Goal: Task Accomplishment & Management: Complete application form

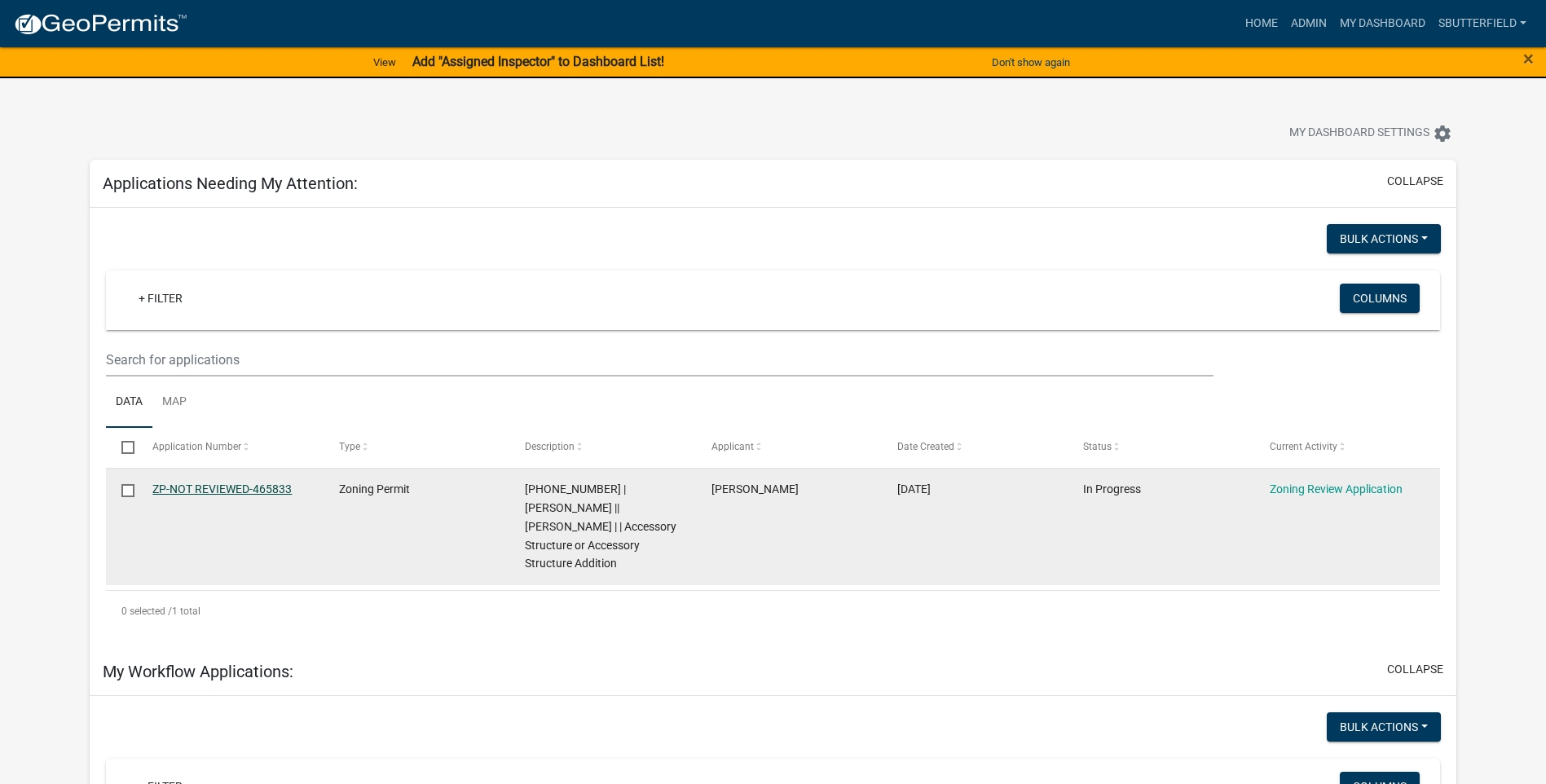
click at [230, 484] on link "ZP-NOT REVIEWED-465833" at bounding box center [222, 489] width 140 height 13
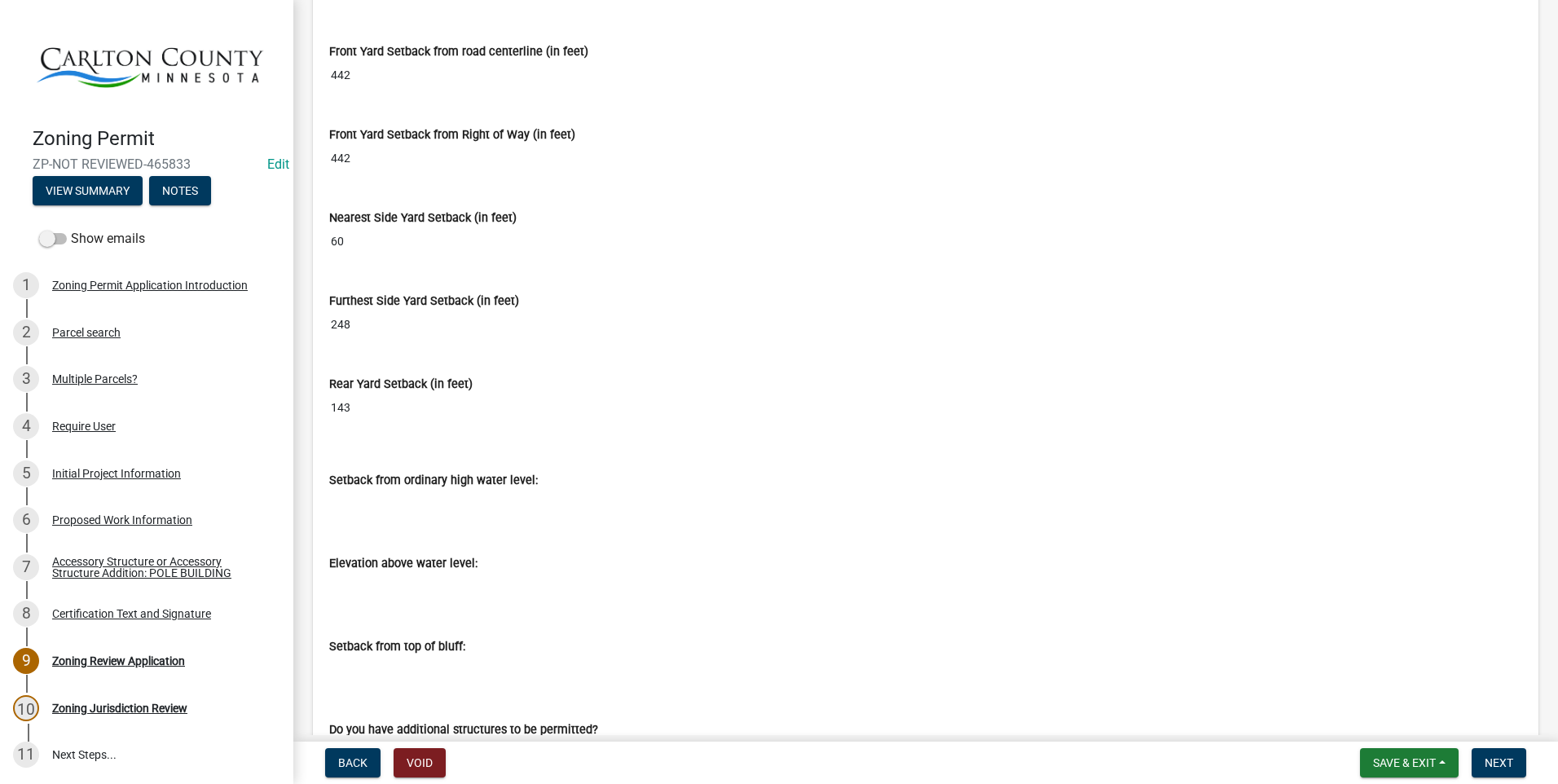
scroll to position [6436, 0]
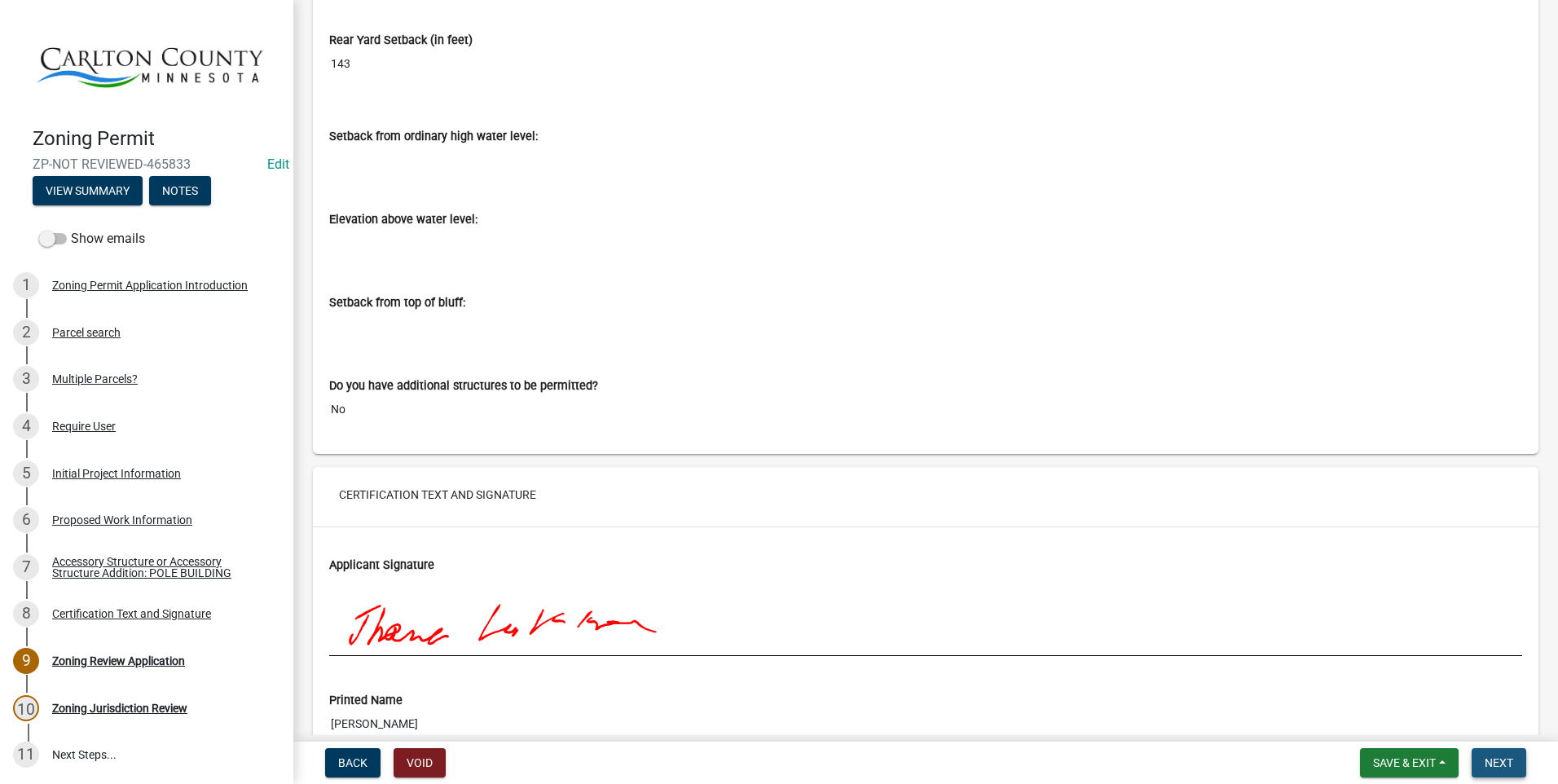
click at [1499, 758] on span "Next" at bounding box center [1498, 762] width 28 height 13
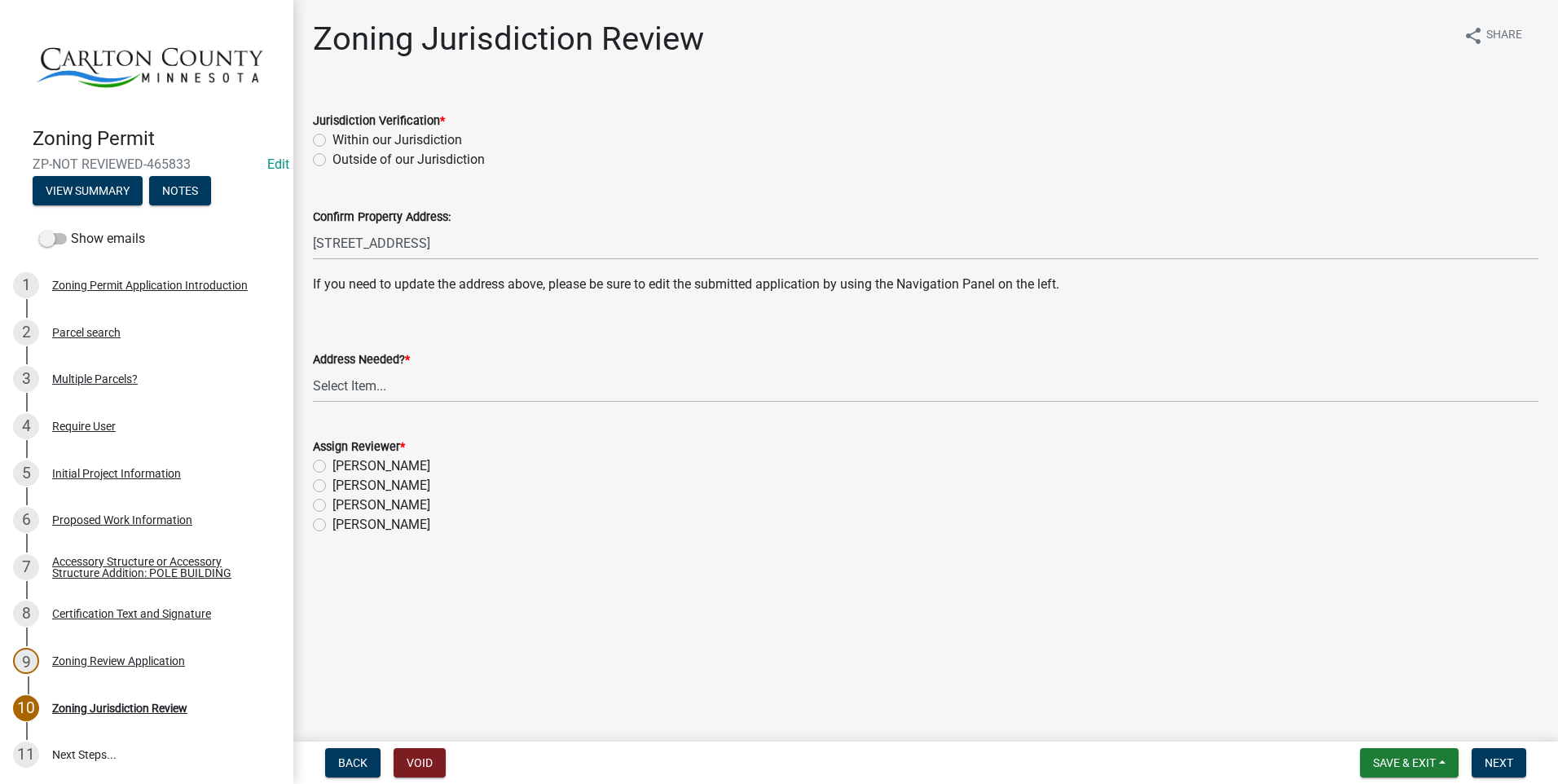
click at [332, 142] on label "Within our Jurisdiction" at bounding box center [397, 140] width 129 height 20
click at [332, 141] on input "Within our Jurisdiction" at bounding box center [337, 135] width 10 height 10
radio input "true"
click at [402, 383] on select "Select Item... Yes No" at bounding box center [925, 386] width 1225 height 33
click at [313, 369] on select "Select Item... Yes No" at bounding box center [925, 386] width 1225 height 33
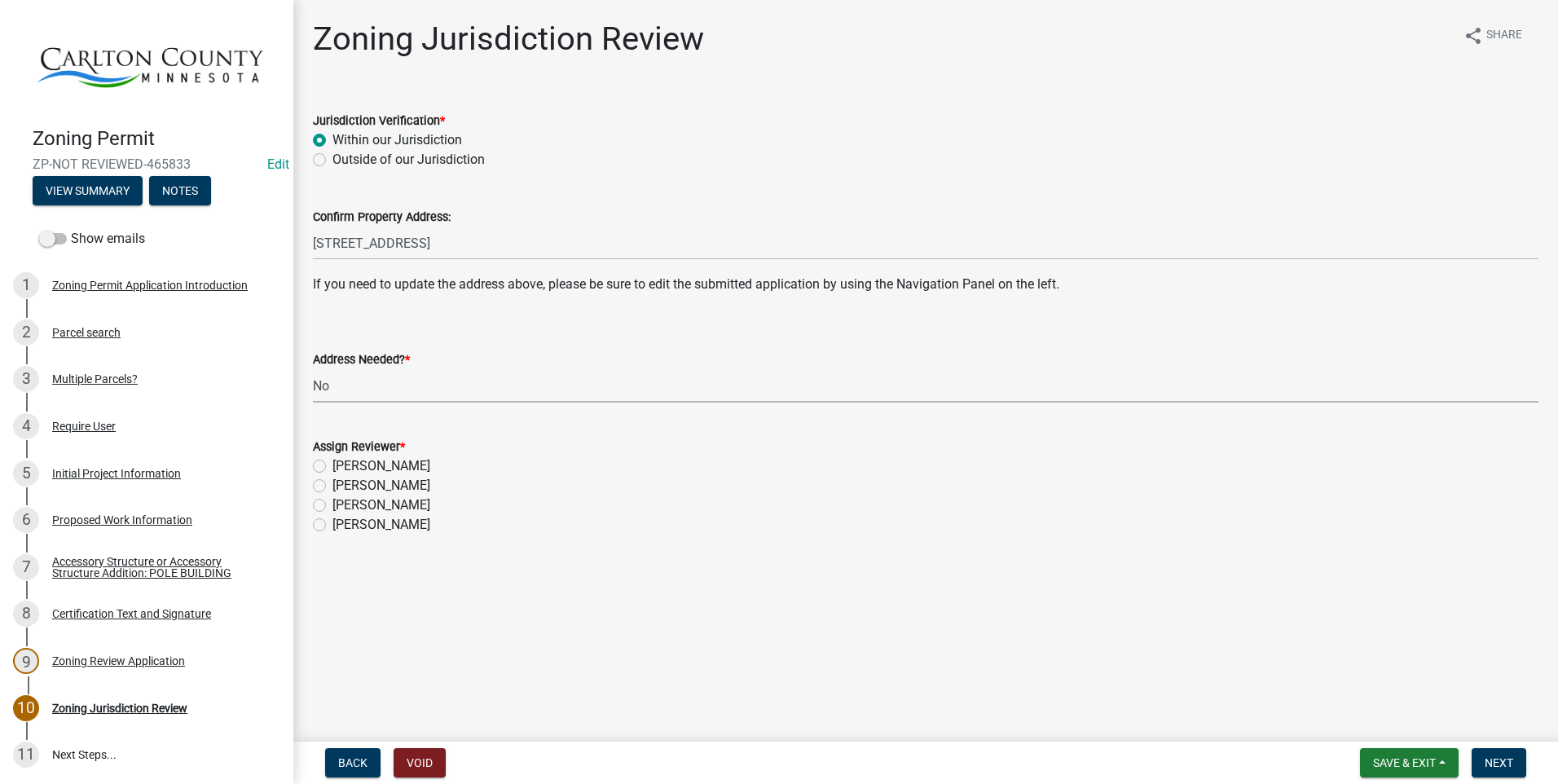
select select "aade736b-b8ba-42e5-ae4c-e00a265c1909"
click at [327, 488] on div "[PERSON_NAME]" at bounding box center [925, 485] width 1225 height 20
click at [332, 484] on label "[PERSON_NAME]" at bounding box center [381, 485] width 98 height 20
click at [332, 484] on input "[PERSON_NAME]" at bounding box center [337, 481] width 10 height 10
radio input "true"
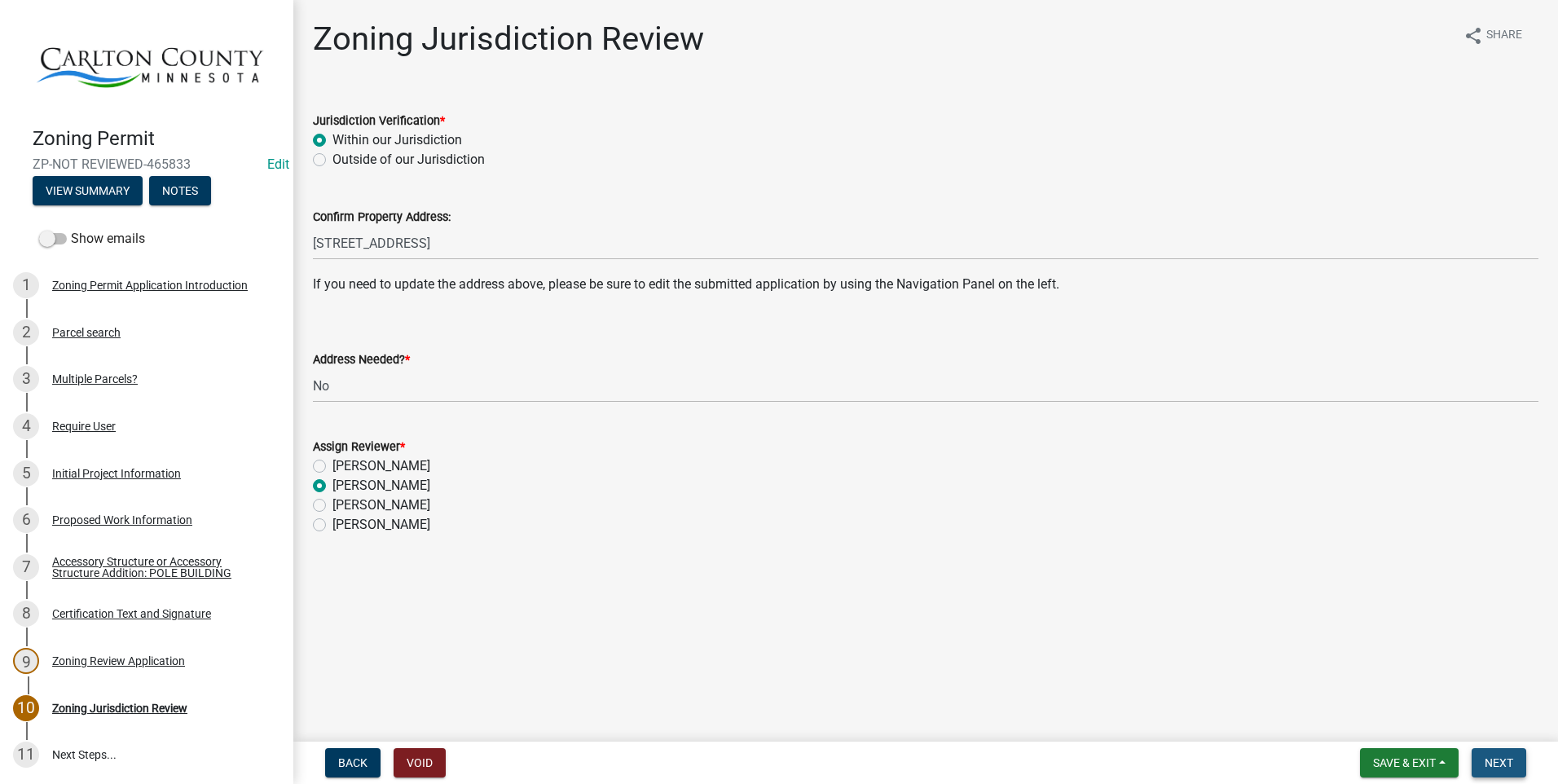
click at [1515, 761] on button "Next" at bounding box center [1498, 763] width 54 height 29
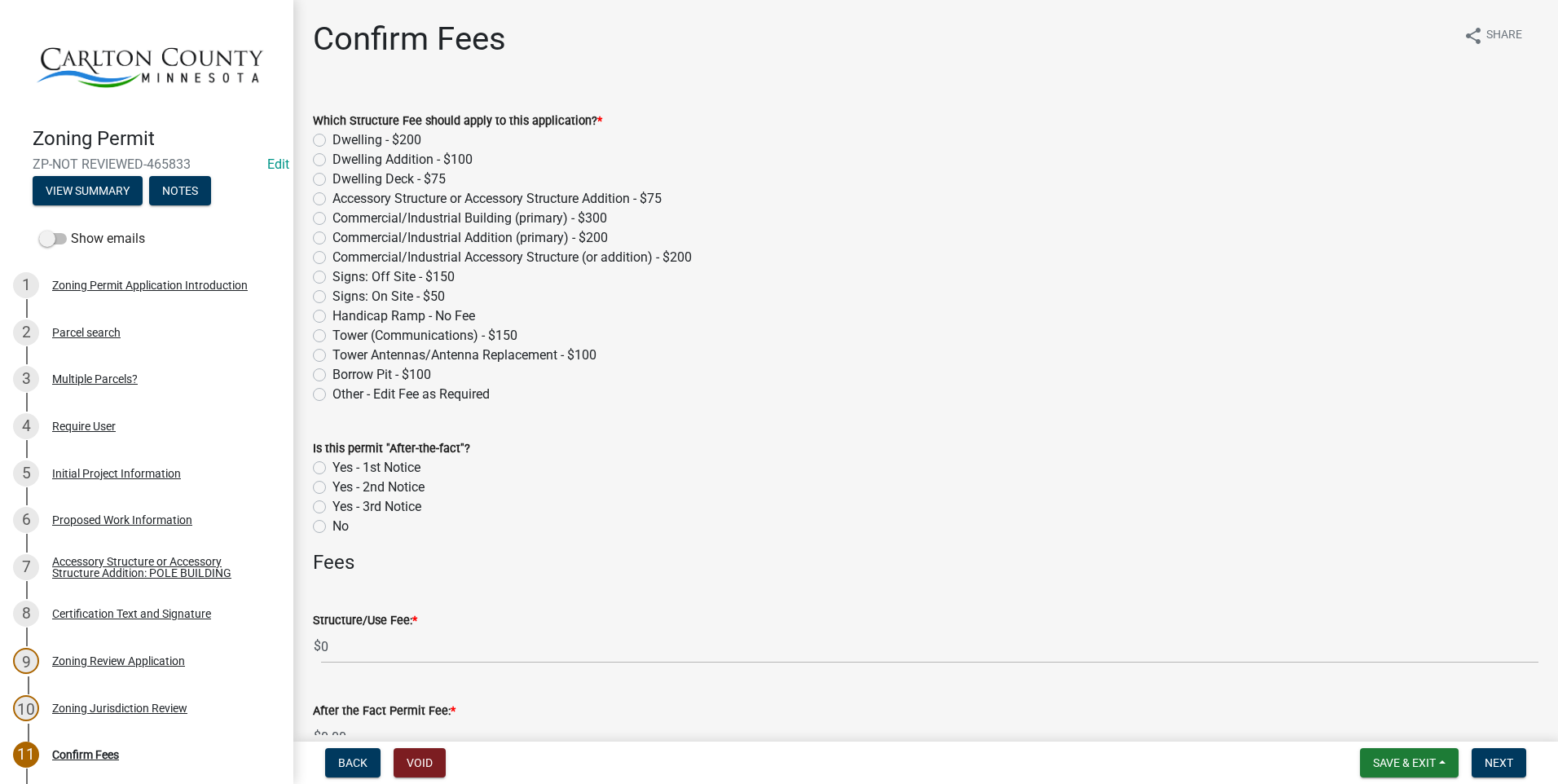
click at [313, 198] on div "Which Structure Fee should apply to this application? * Dwelling - $200 Dwellin…" at bounding box center [925, 248] width 1250 height 313
click at [332, 203] on label "Accessory Structure or Accessory Structure Addition - $75" at bounding box center [496, 198] width 329 height 20
click at [332, 199] on input "Accessory Structure or Accessory Structure Addition - $75" at bounding box center [337, 194] width 10 height 10
radio input "true"
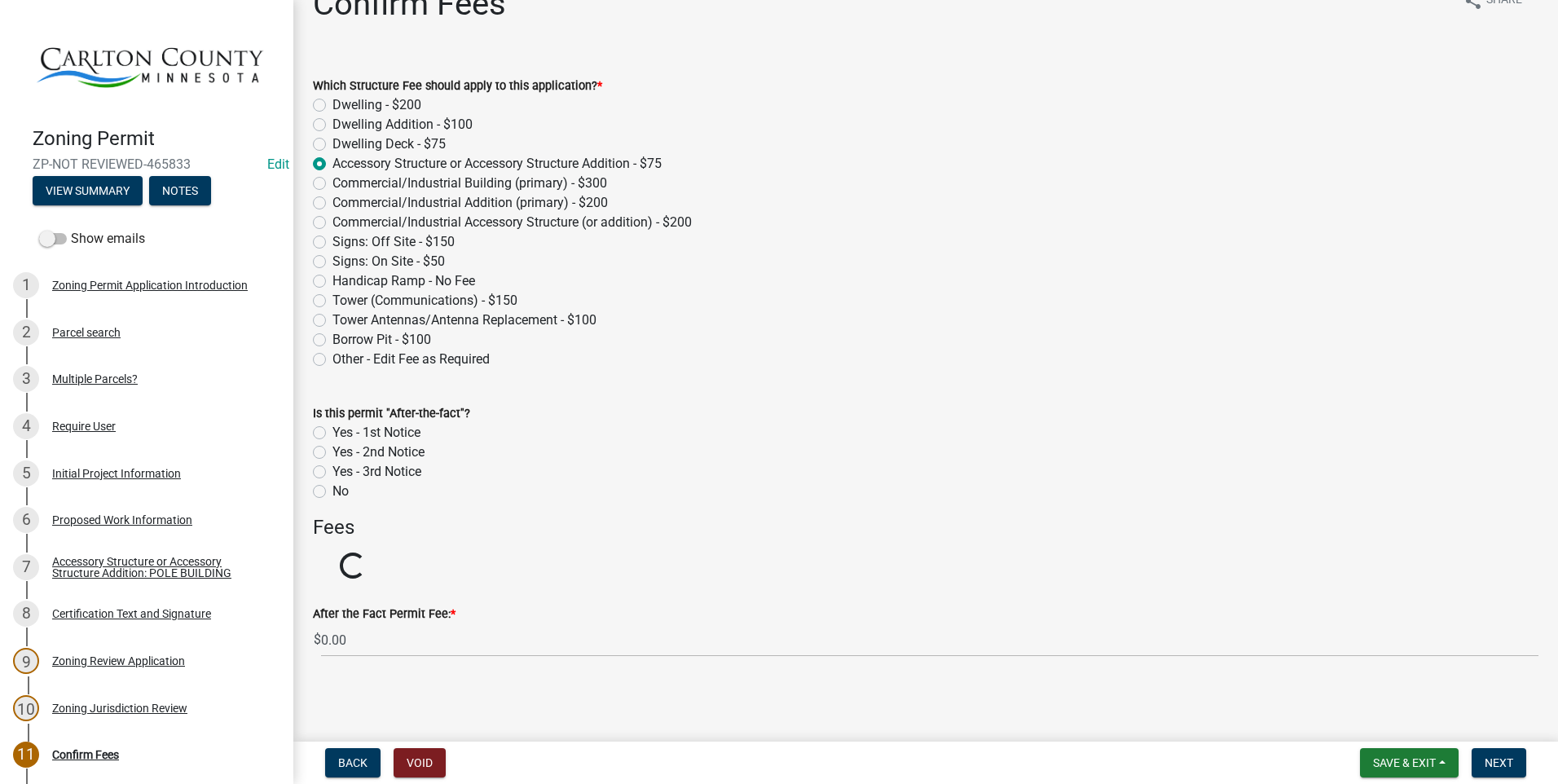
scroll to position [35, 0]
click at [1514, 755] on button "Next" at bounding box center [1498, 763] width 54 height 29
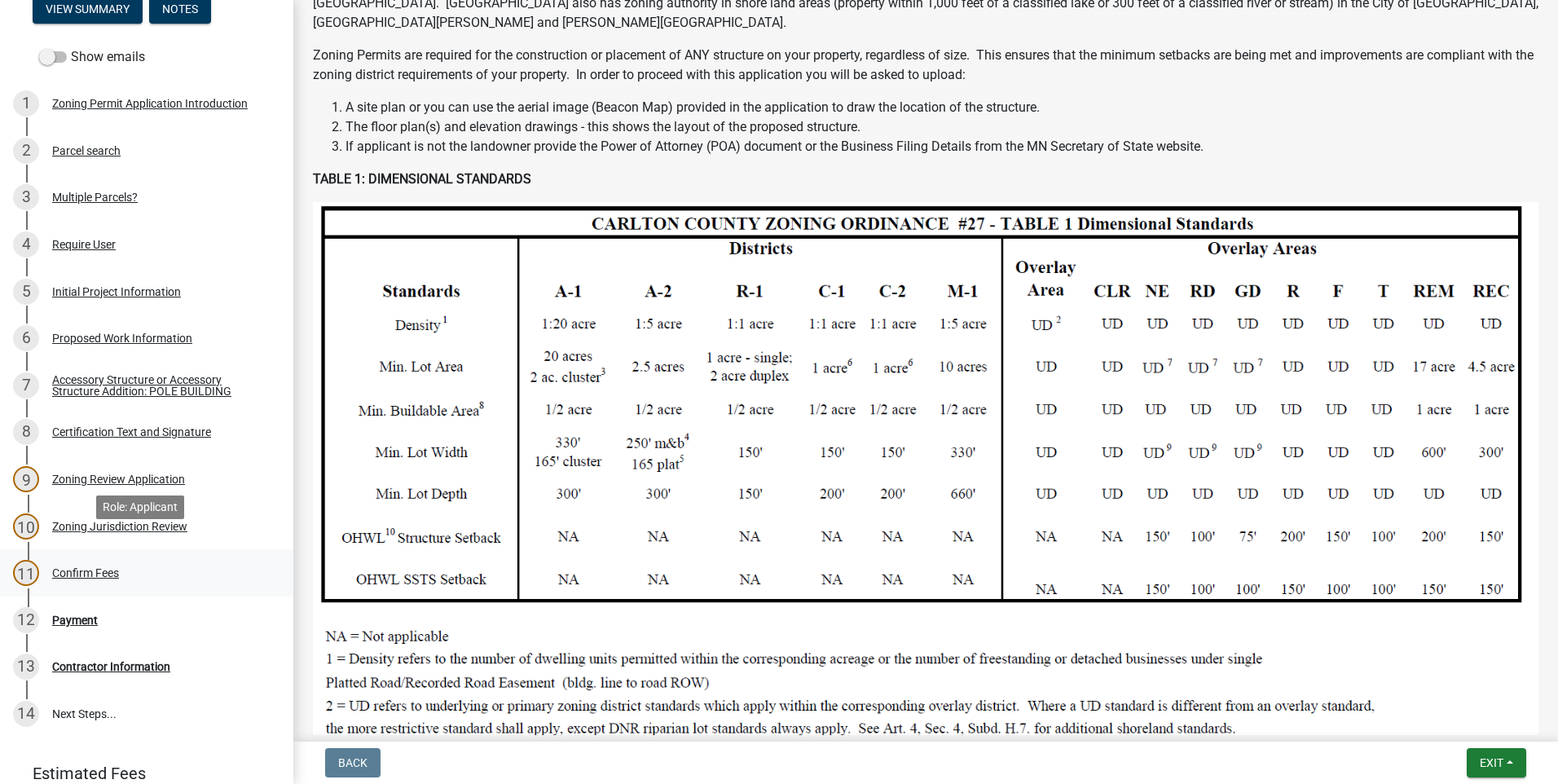
scroll to position [244, 0]
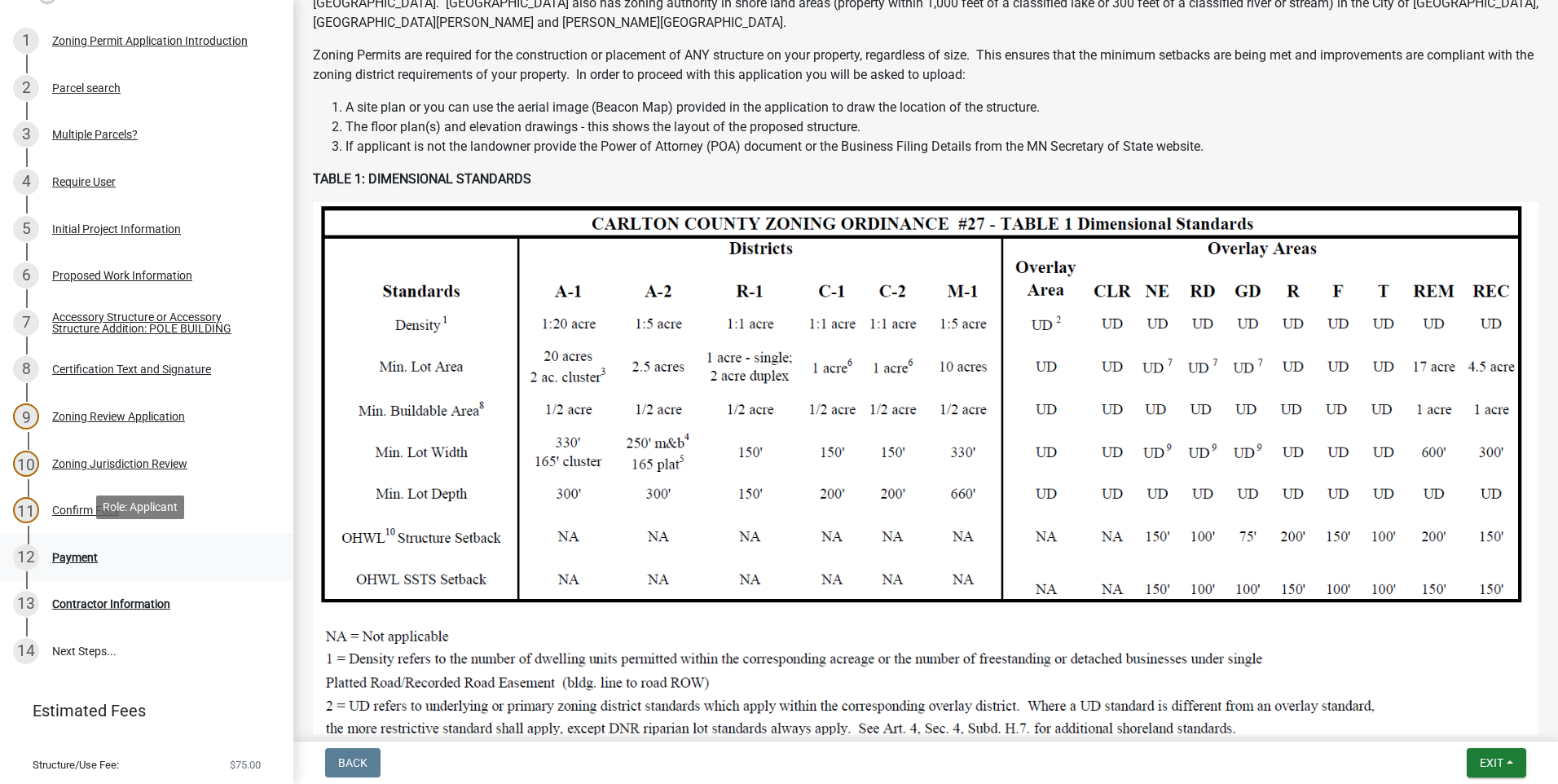
click at [85, 552] on div "Payment" at bounding box center [75, 557] width 46 height 11
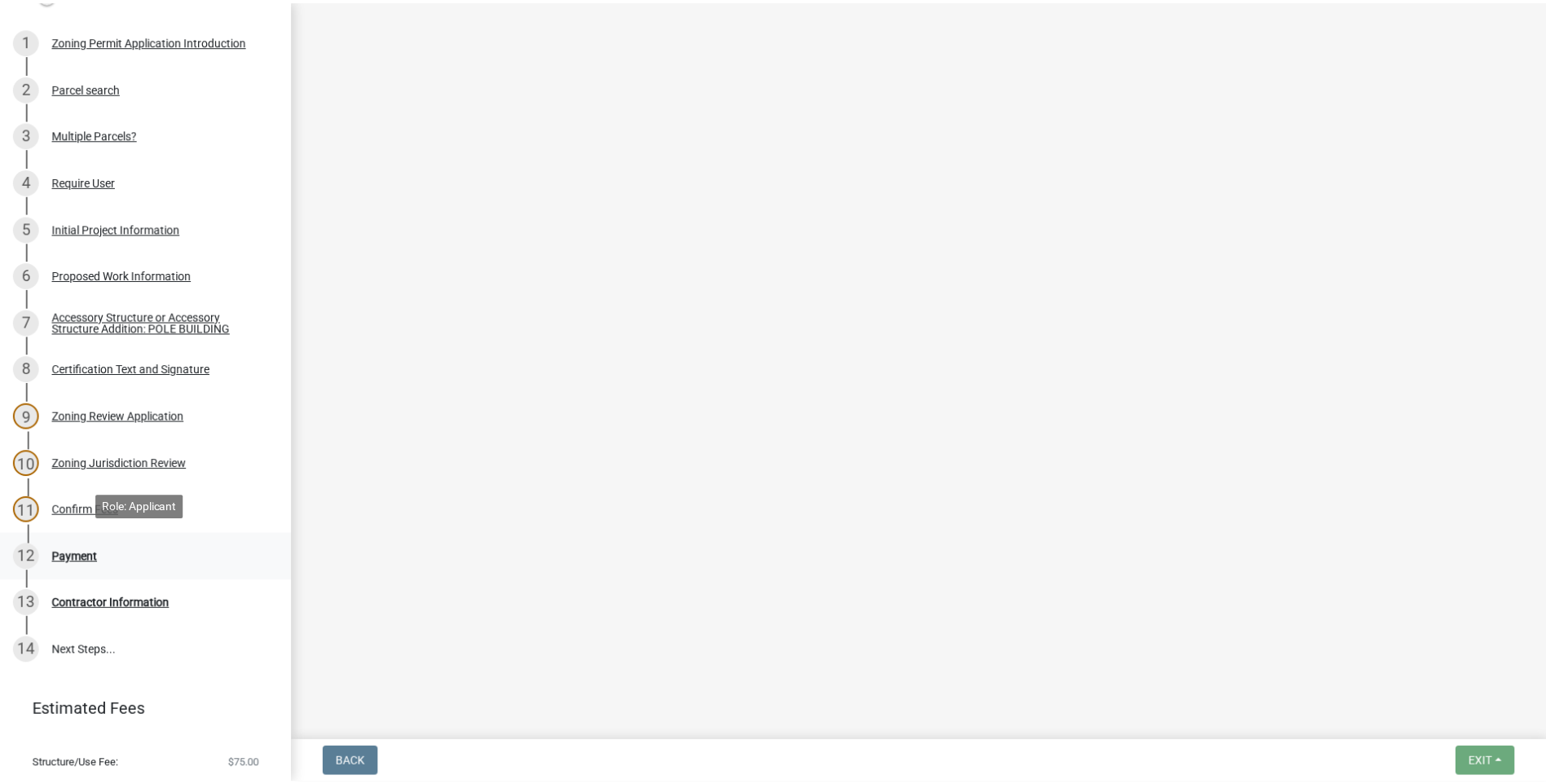
scroll to position [0, 0]
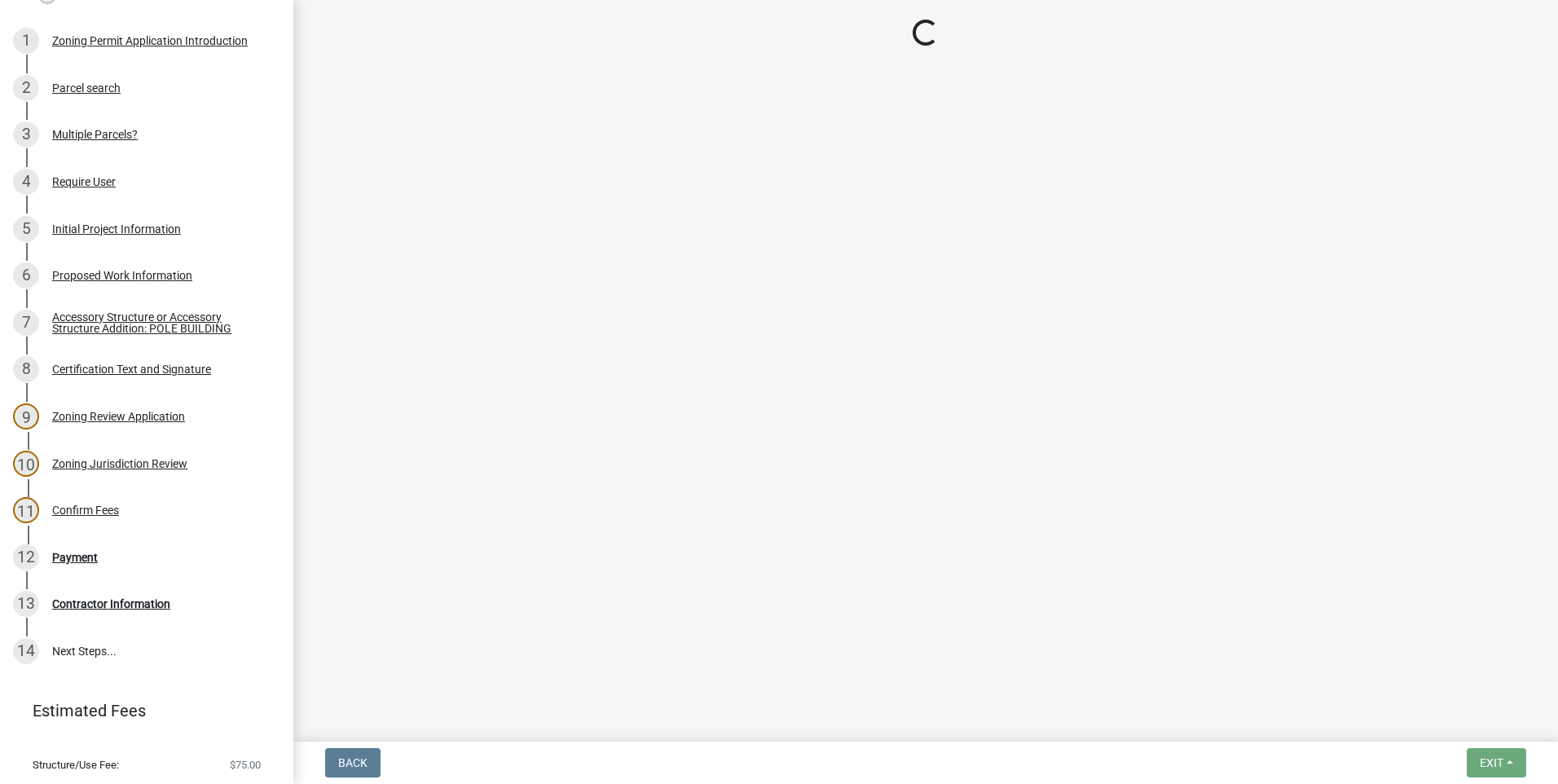
select select "3: 3"
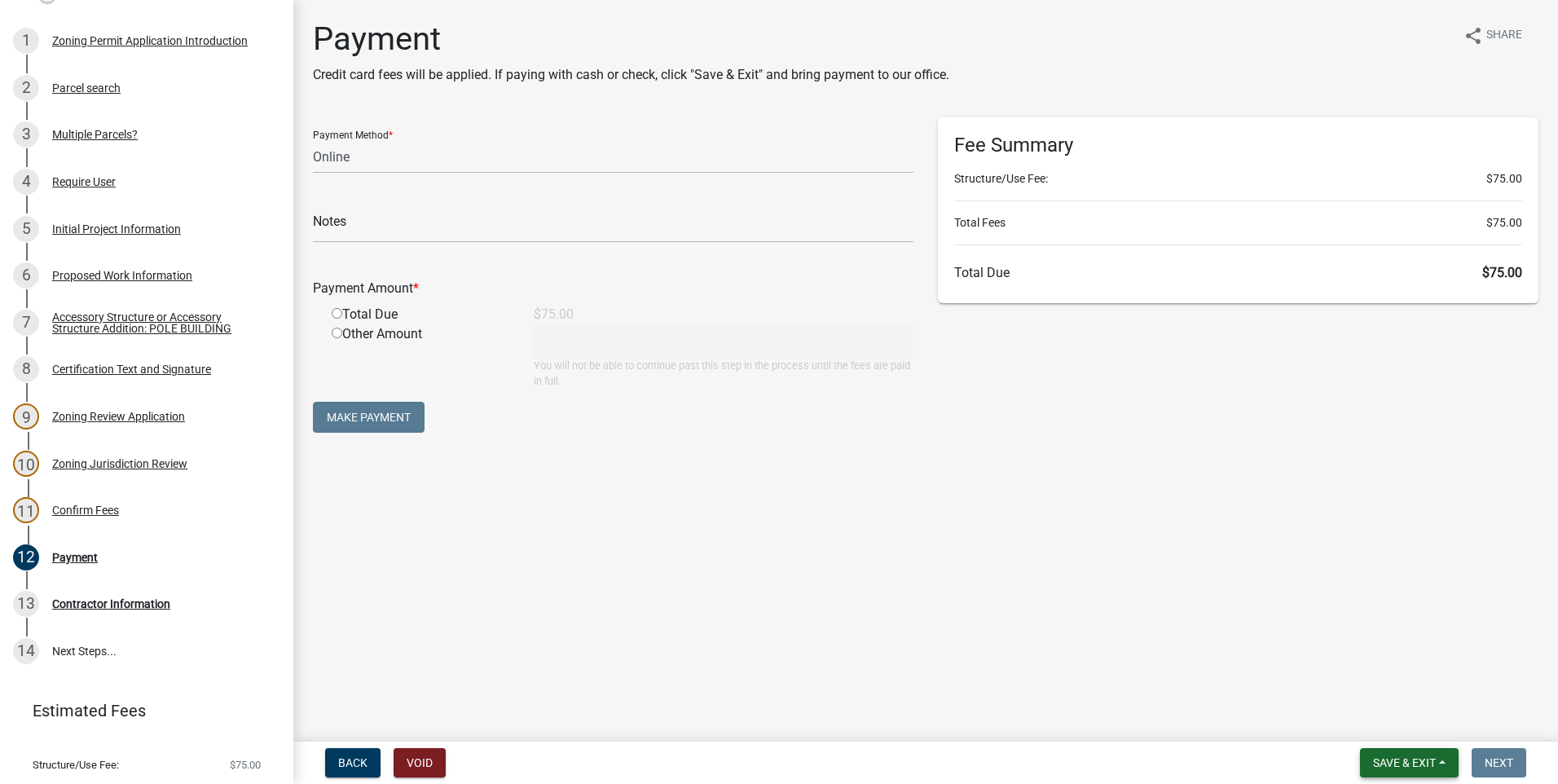
click at [1396, 753] on button "Save & Exit" at bounding box center [1409, 763] width 99 height 29
click at [1394, 720] on button "Save & Exit" at bounding box center [1393, 720] width 130 height 39
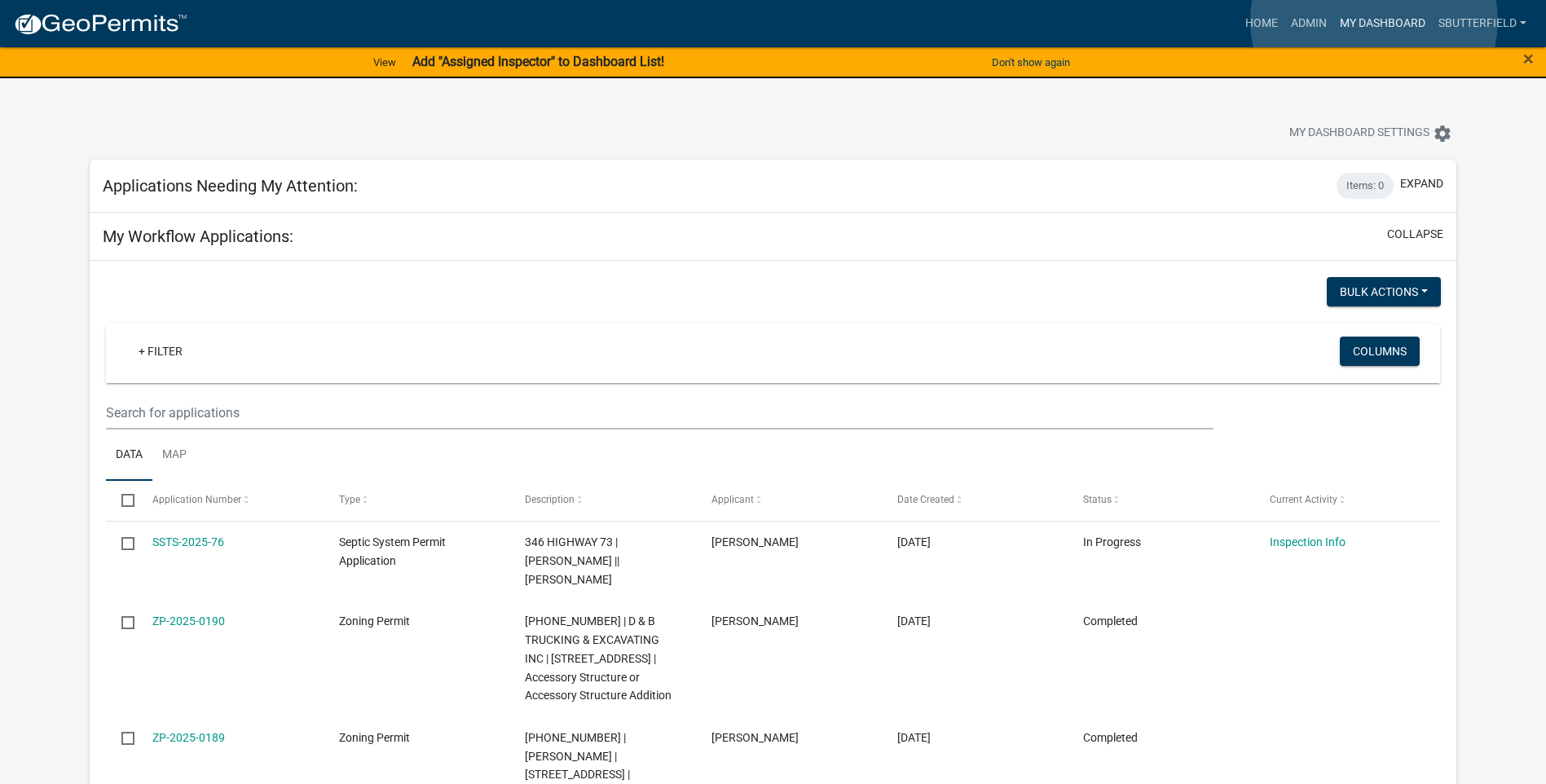
click at [1374, 20] on link "My Dashboard" at bounding box center [1383, 24] width 99 height 31
click at [1307, 21] on link "Admin" at bounding box center [1308, 24] width 49 height 31
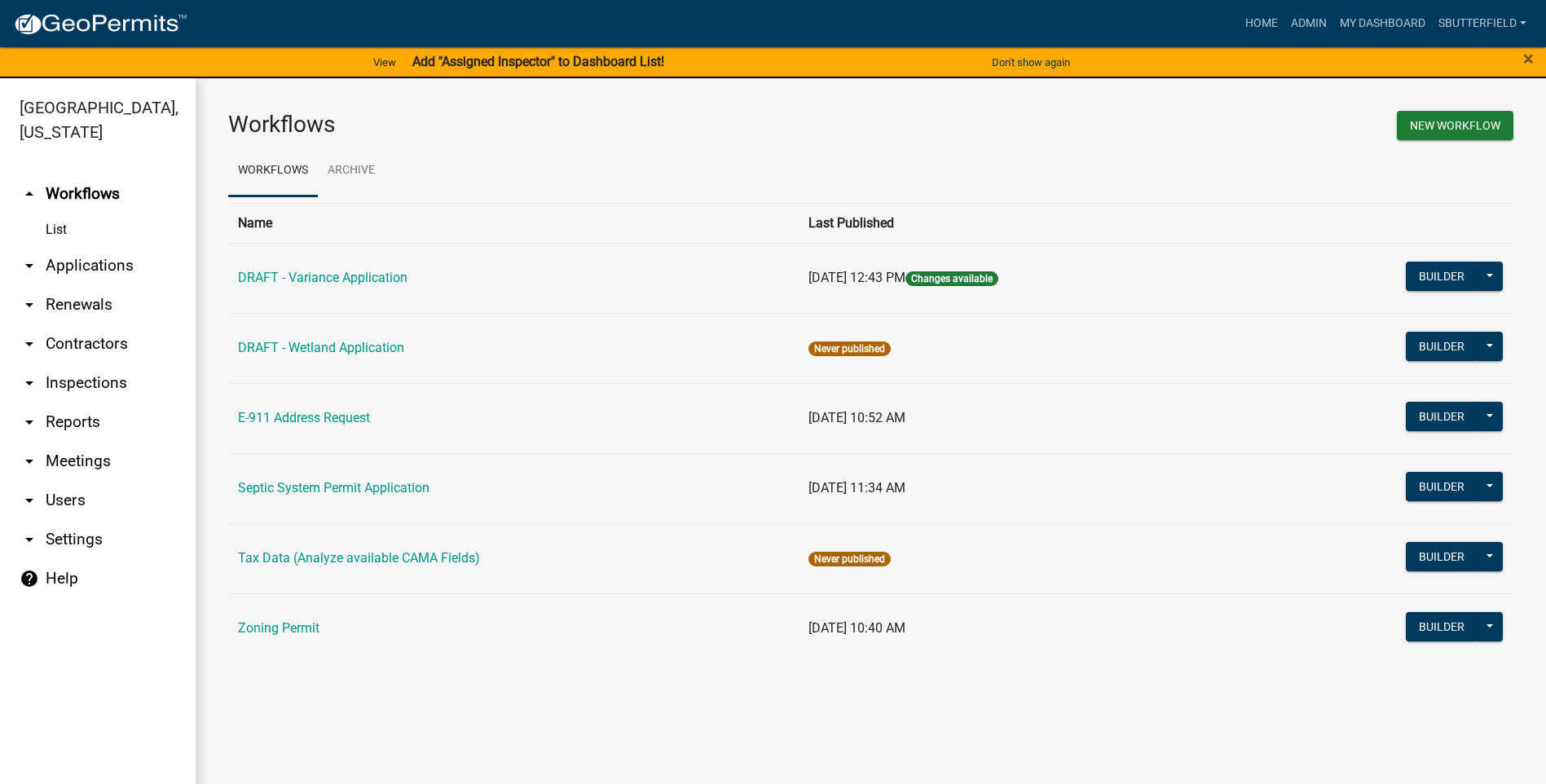
click at [42, 261] on link "arrow_drop_down Applications" at bounding box center [98, 266] width 196 height 39
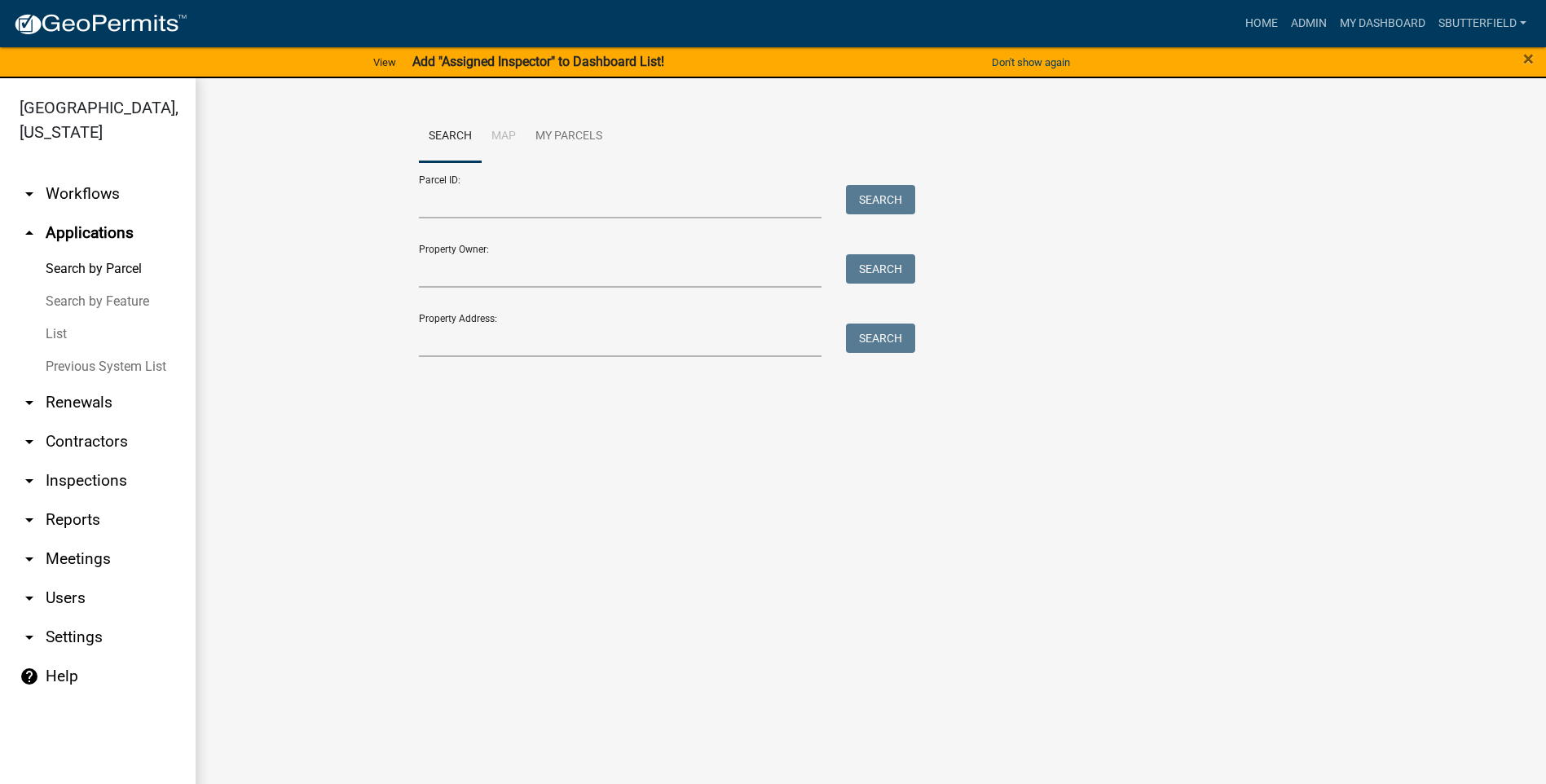
drag, startPoint x: 56, startPoint y: 340, endPoint x: 60, endPoint y: 326, distance: 14.6
click at [58, 338] on link "List" at bounding box center [98, 334] width 196 height 32
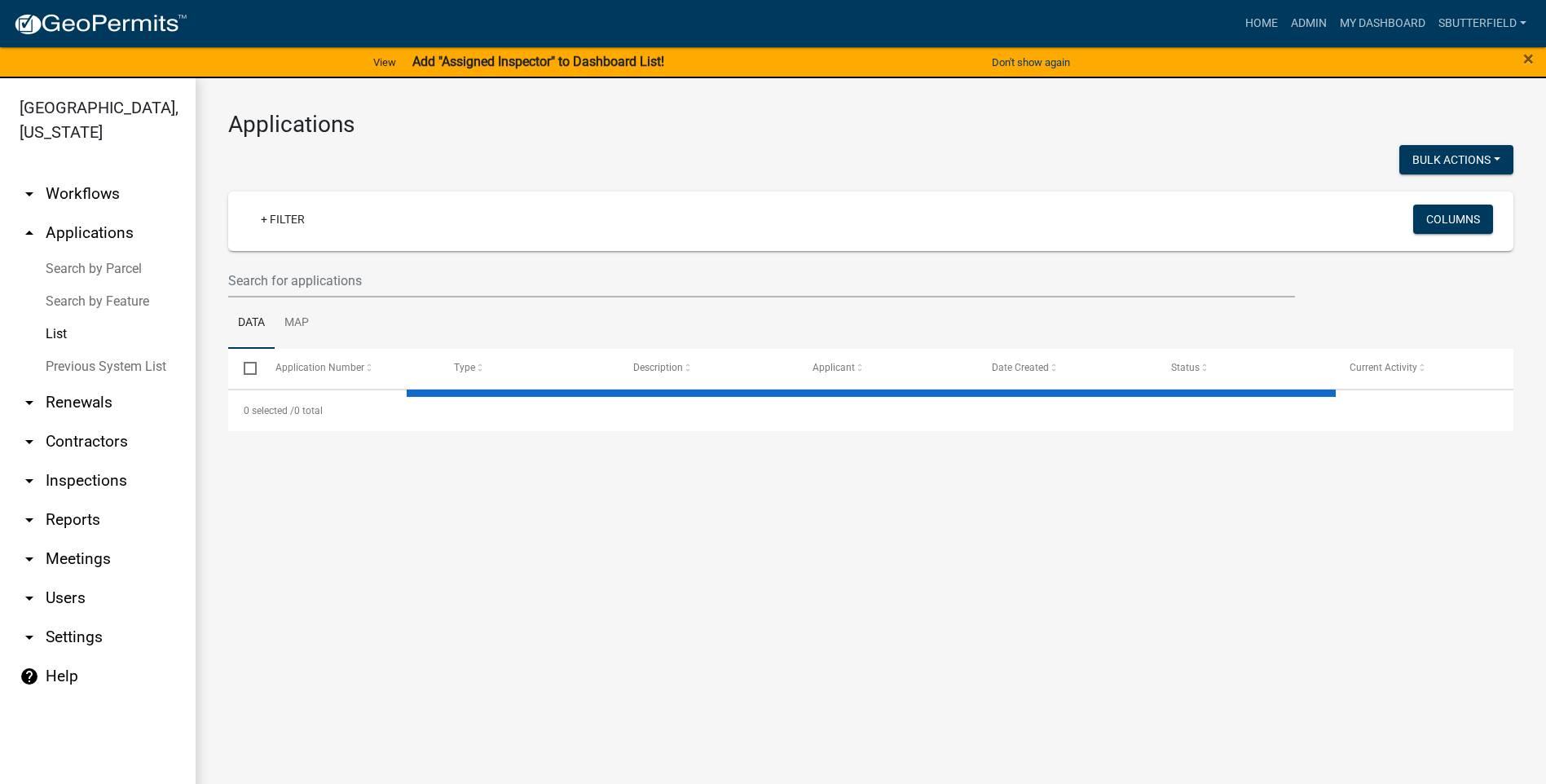
select select "1: 25"
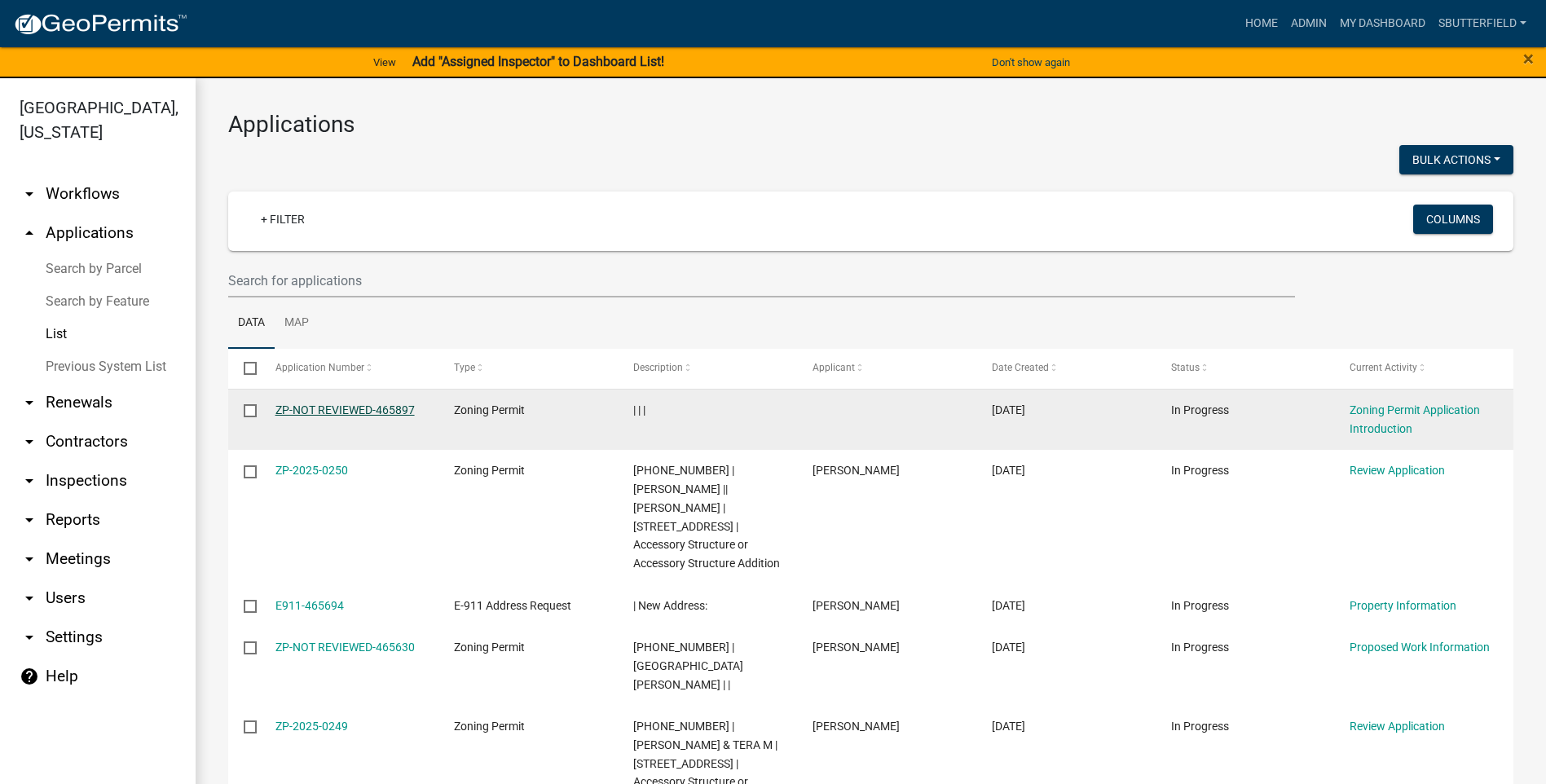
click at [380, 408] on link "ZP-NOT REVIEWED-465897" at bounding box center [345, 409] width 140 height 13
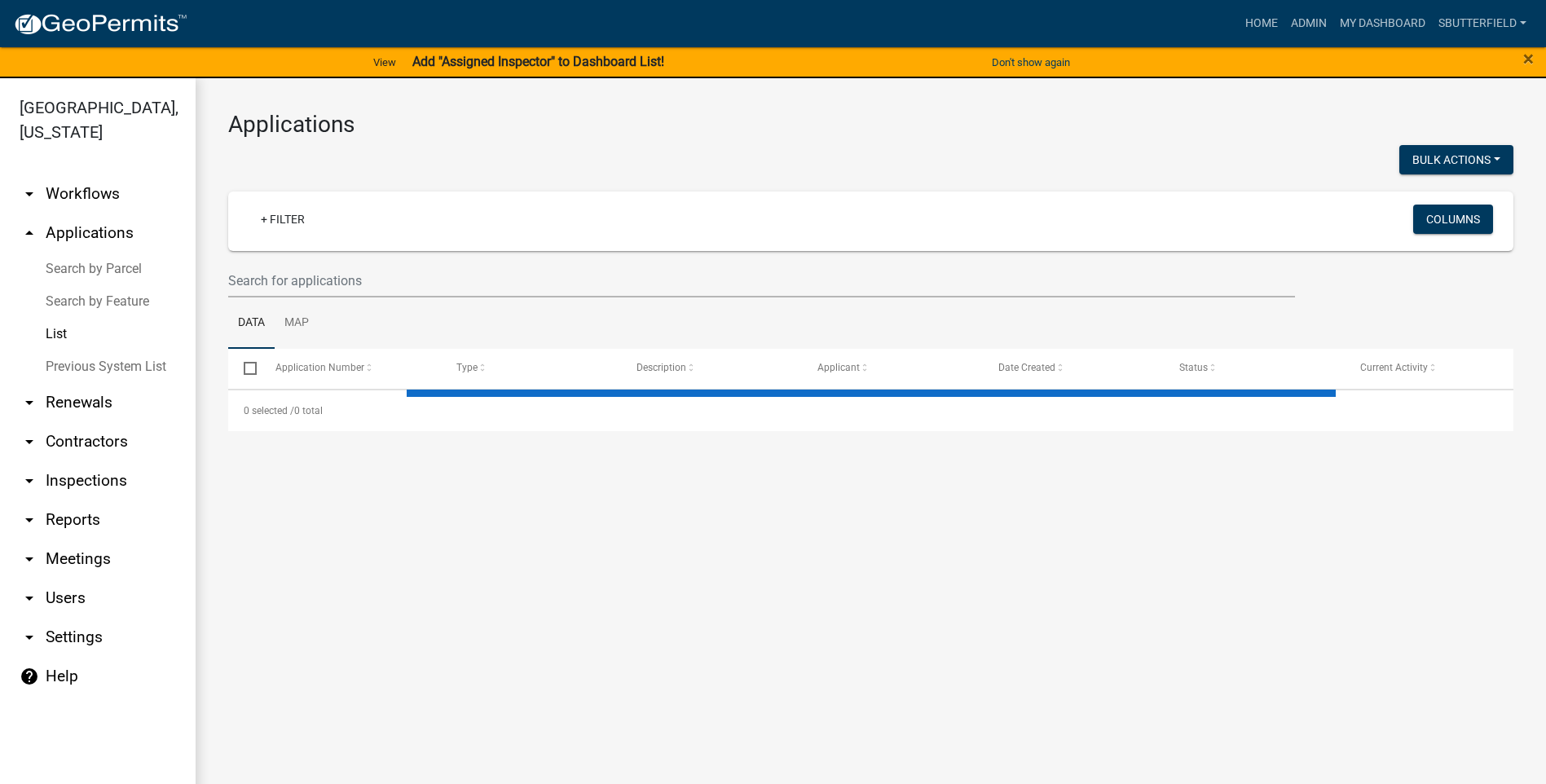
select select "1: 25"
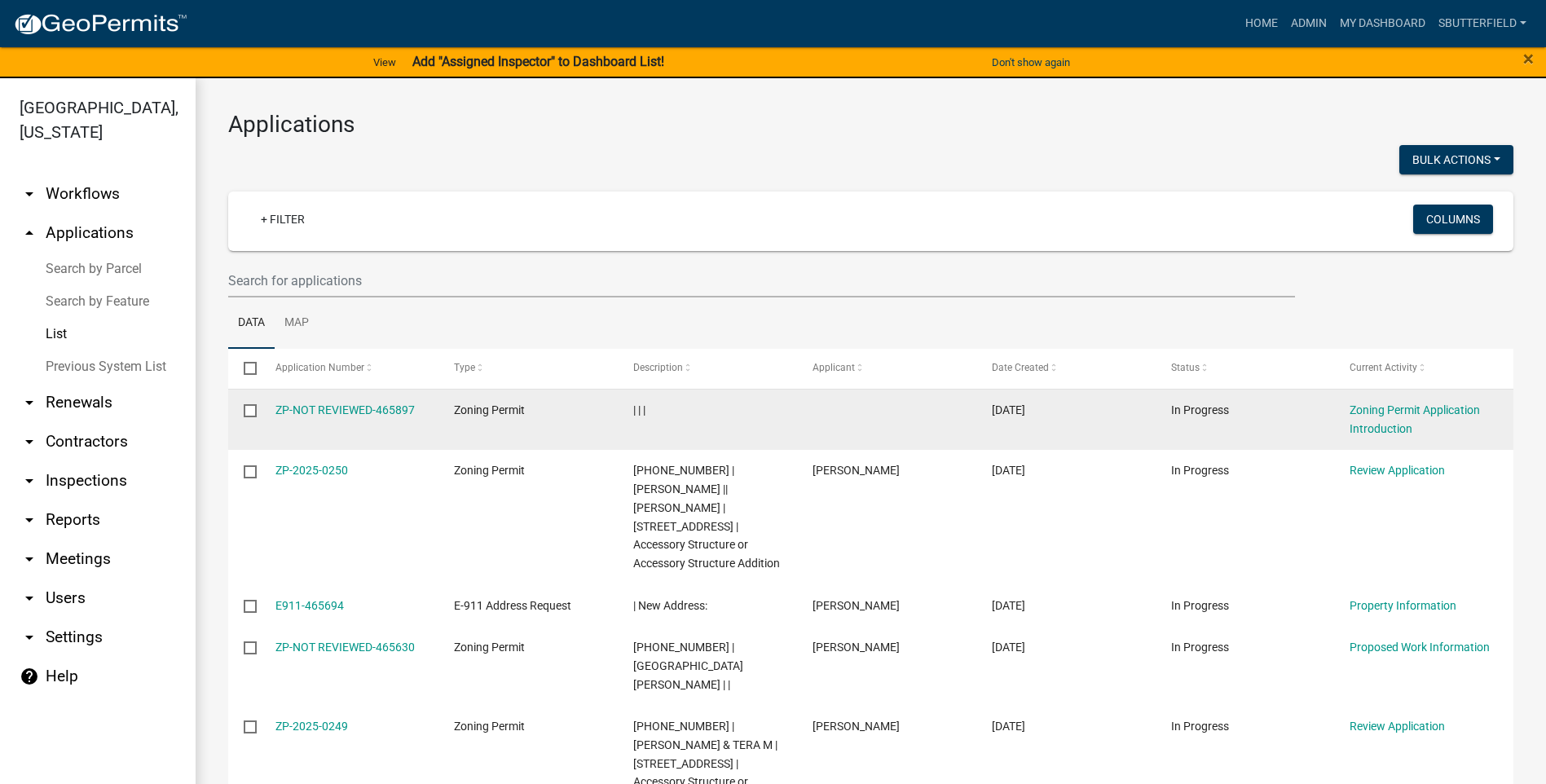
click at [255, 409] on input "checkbox" at bounding box center [249, 409] width 10 height 10
checkbox input "true"
click at [335, 405] on link "ZP-NOT REVIEWED-465897" at bounding box center [345, 409] width 140 height 13
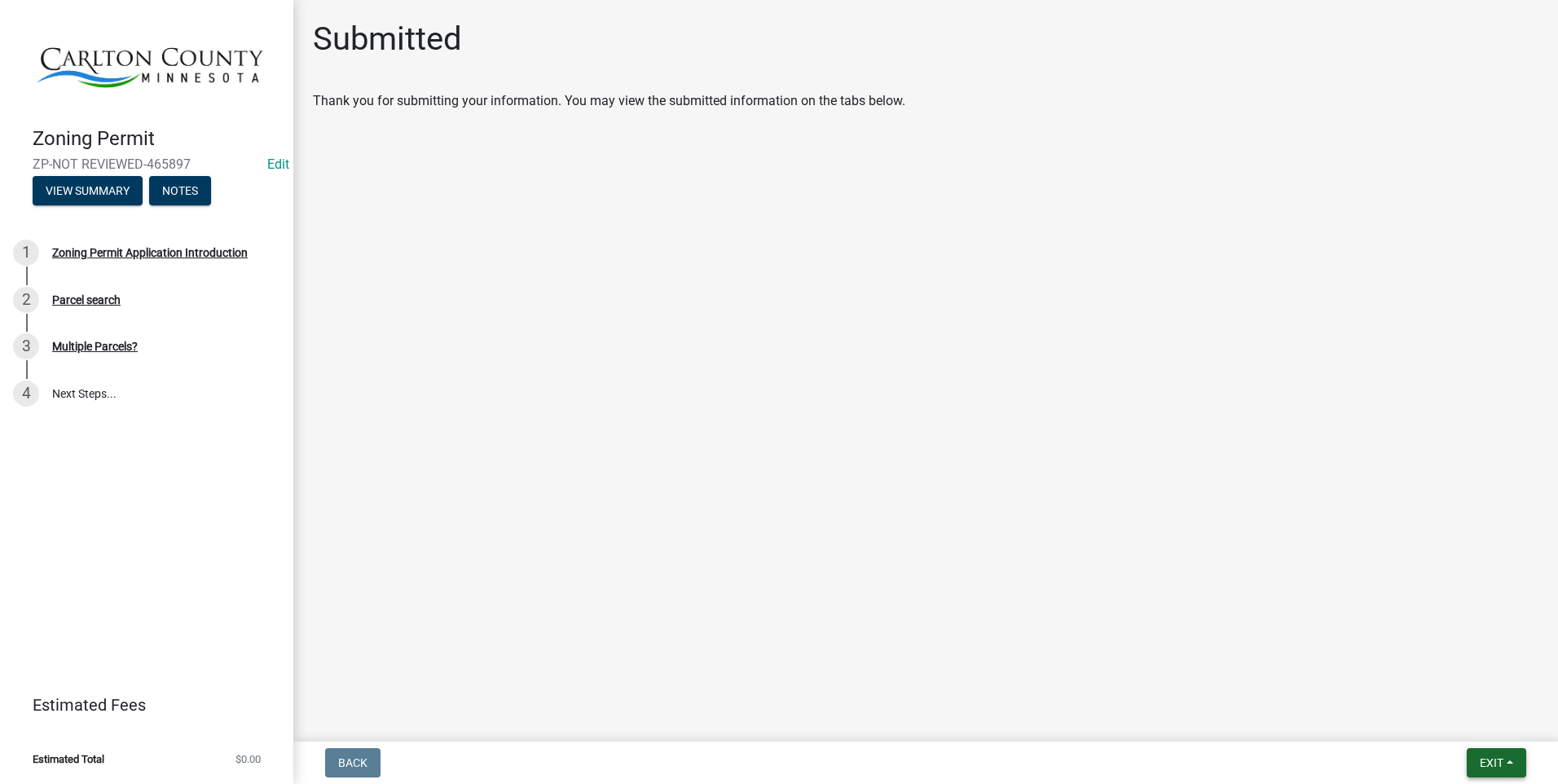
click at [1470, 754] on button "Exit" at bounding box center [1497, 763] width 60 height 29
click at [1465, 718] on button "Save & Exit" at bounding box center [1460, 720] width 130 height 39
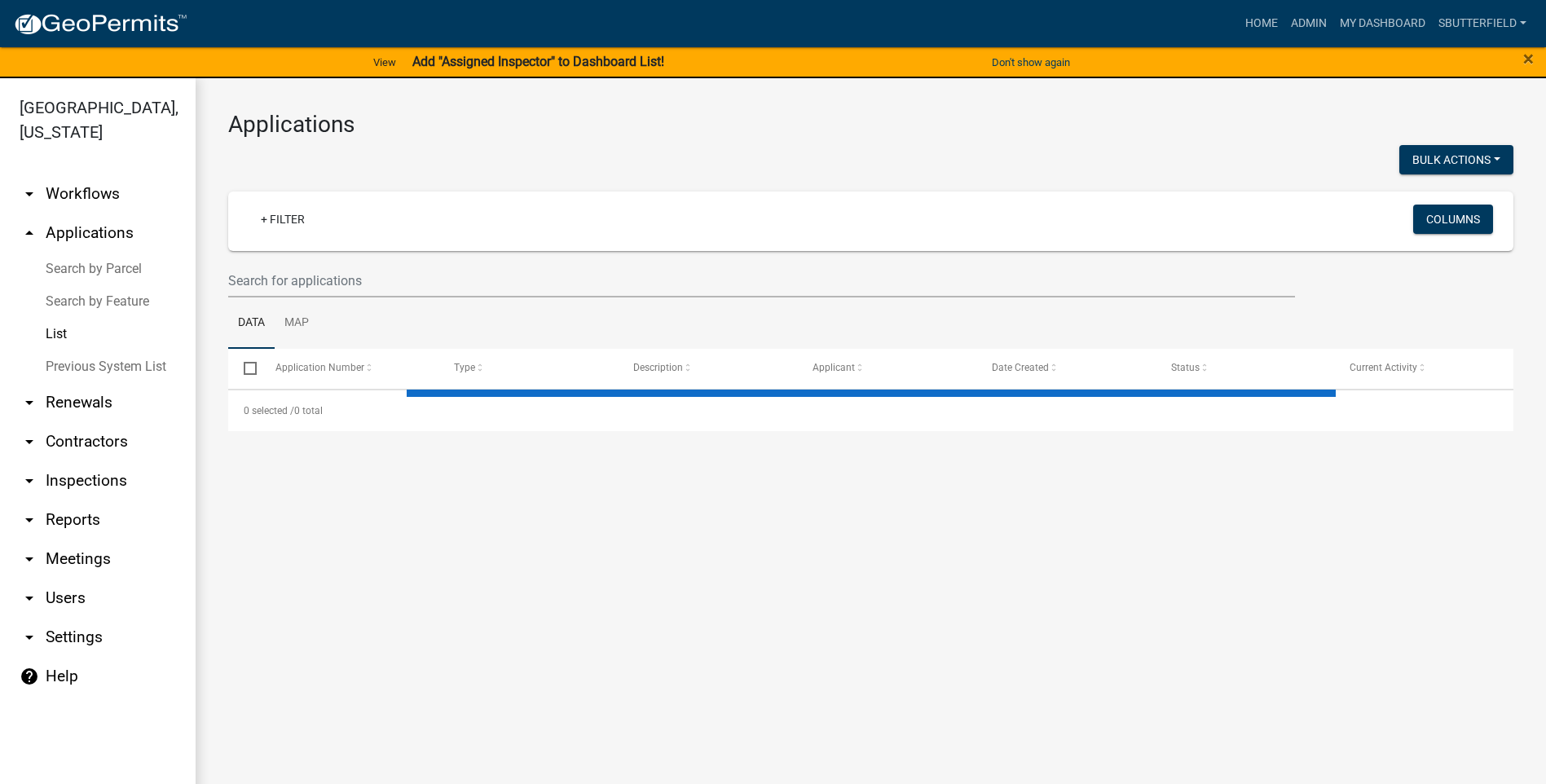
select select "1: 25"
